Goal: Book appointment/travel/reservation

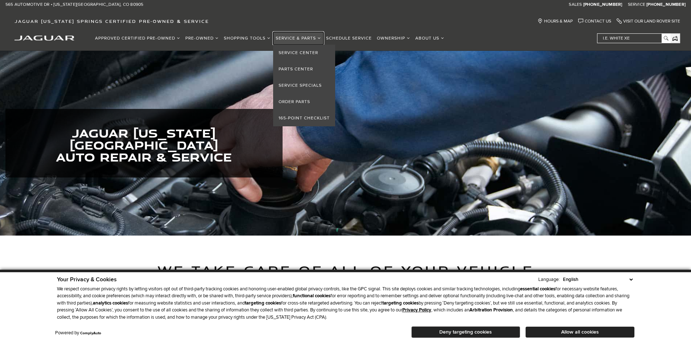
click at [302, 34] on link "Service & Parts" at bounding box center [298, 38] width 50 height 13
click at [288, 56] on link "Service Center" at bounding box center [304, 53] width 62 height 16
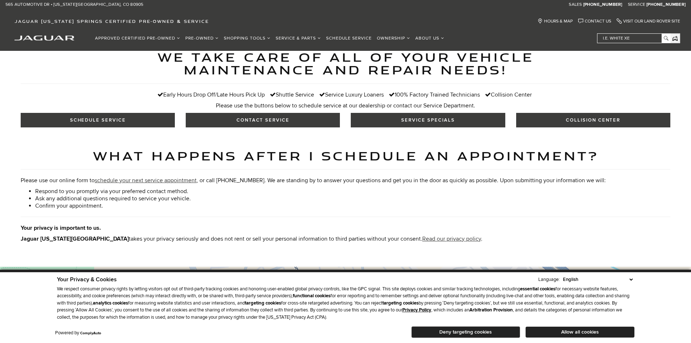
scroll to position [218, 0]
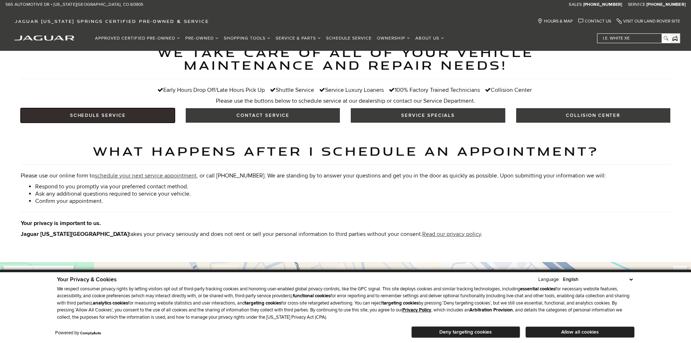
click at [91, 108] on link "SCHEDULE SERVICE" at bounding box center [98, 115] width 154 height 15
